Goal: Task Accomplishment & Management: Manage account settings

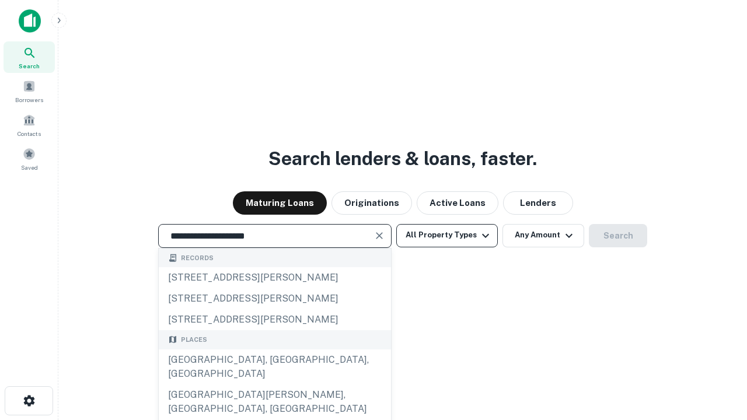
click at [274, 384] on div "Santa Monica, CA, USA" at bounding box center [275, 366] width 232 height 35
type input "**********"
click at [447, 235] on button "All Property Types" at bounding box center [446, 235] width 101 height 23
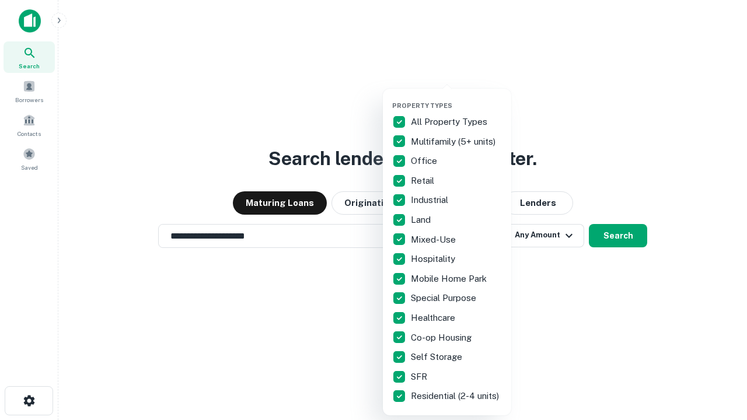
click at [456, 98] on button "button" at bounding box center [456, 98] width 128 height 1
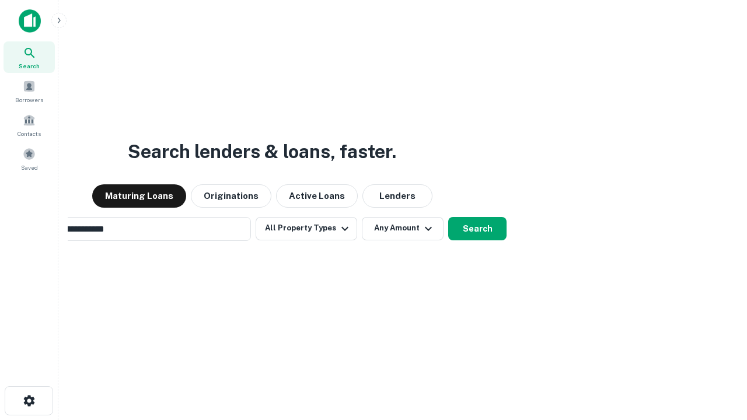
scroll to position [18, 0]
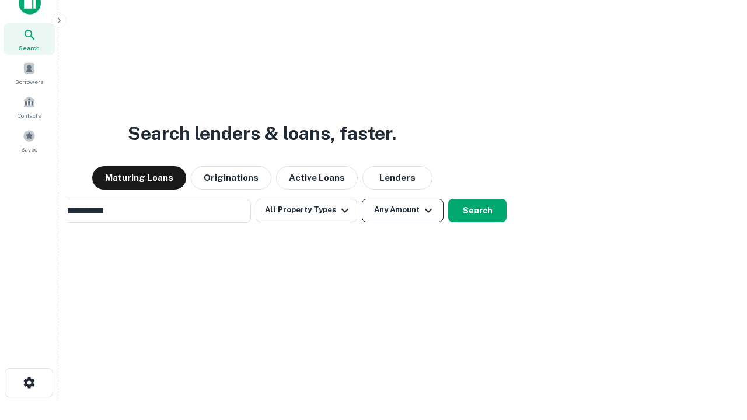
click at [362, 199] on button "Any Amount" at bounding box center [403, 210] width 82 height 23
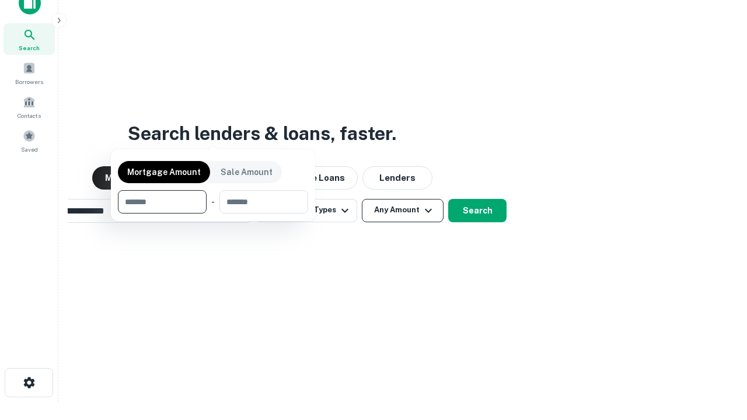
scroll to position [84, 330]
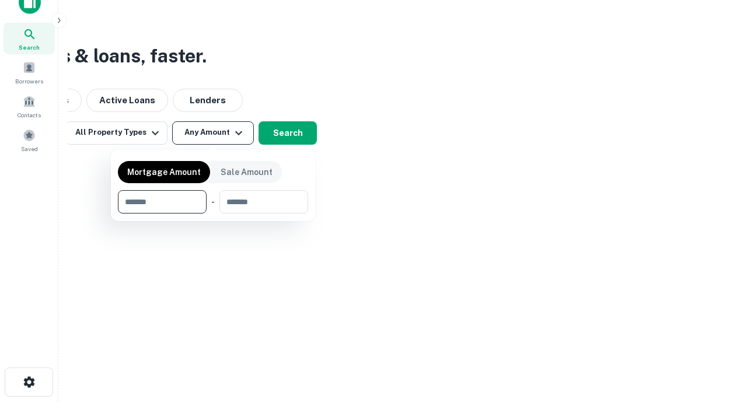
type input "*******"
click at [213, 213] on button "button" at bounding box center [213, 213] width 190 height 1
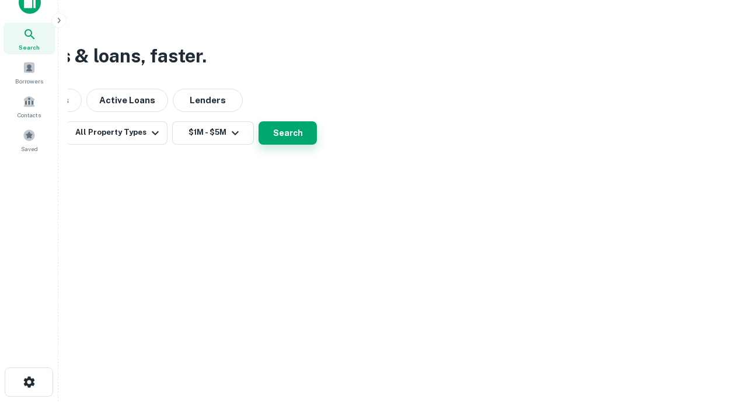
click at [317, 145] on button "Search" at bounding box center [287, 132] width 58 height 23
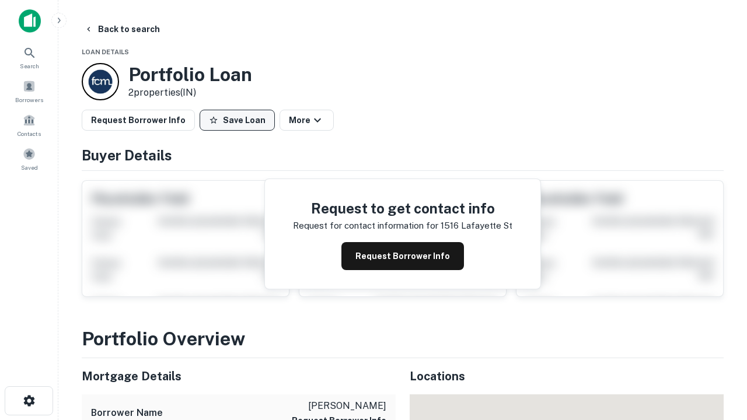
click at [237, 120] on button "Save Loan" at bounding box center [236, 120] width 75 height 21
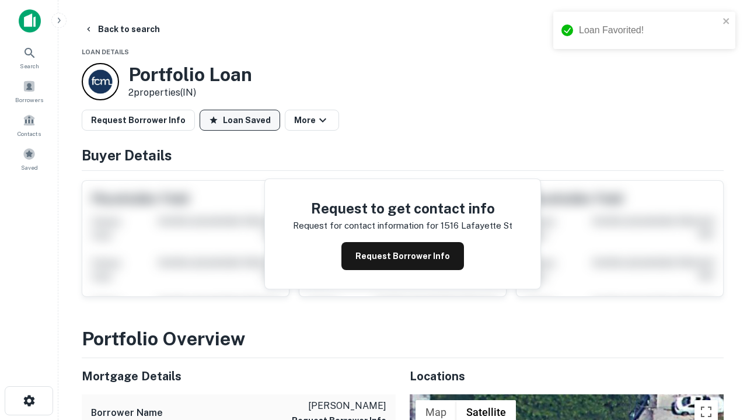
click at [240, 120] on button "Loan Saved" at bounding box center [239, 120] width 80 height 21
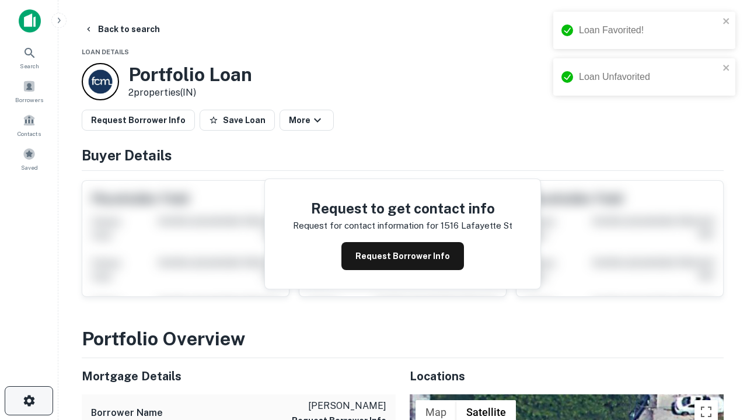
click at [29, 401] on icon "button" at bounding box center [29, 401] width 14 height 14
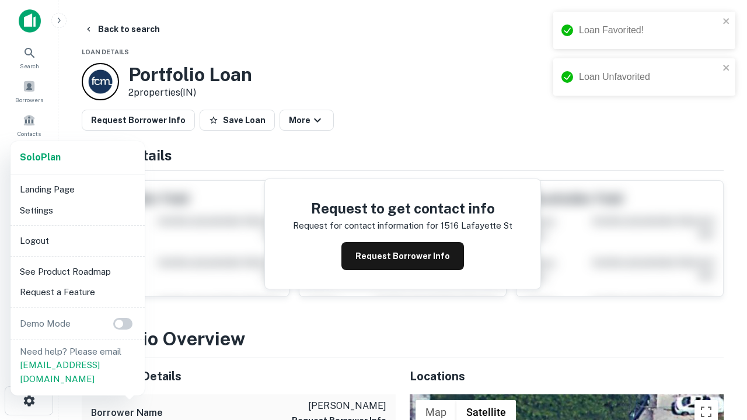
click at [77, 240] on li "Logout" at bounding box center [77, 240] width 125 height 21
